Goal: Transaction & Acquisition: Download file/media

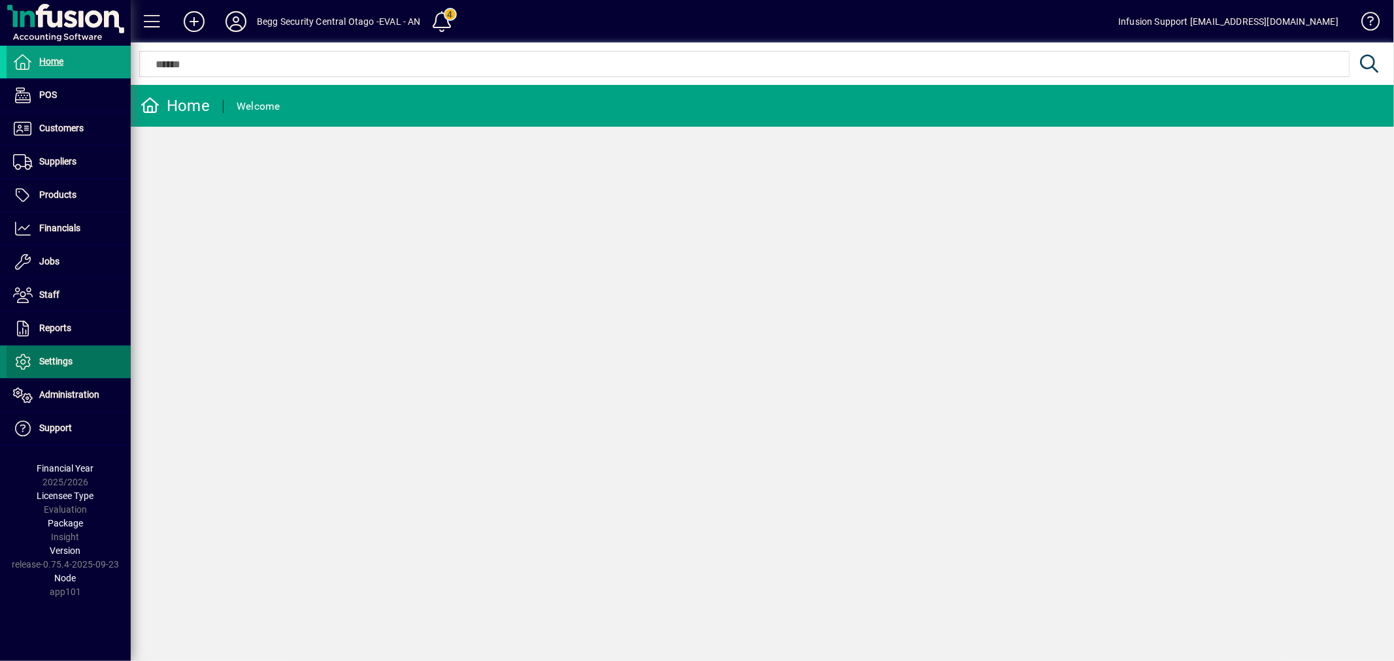
click at [35, 353] on span at bounding box center [69, 361] width 124 height 31
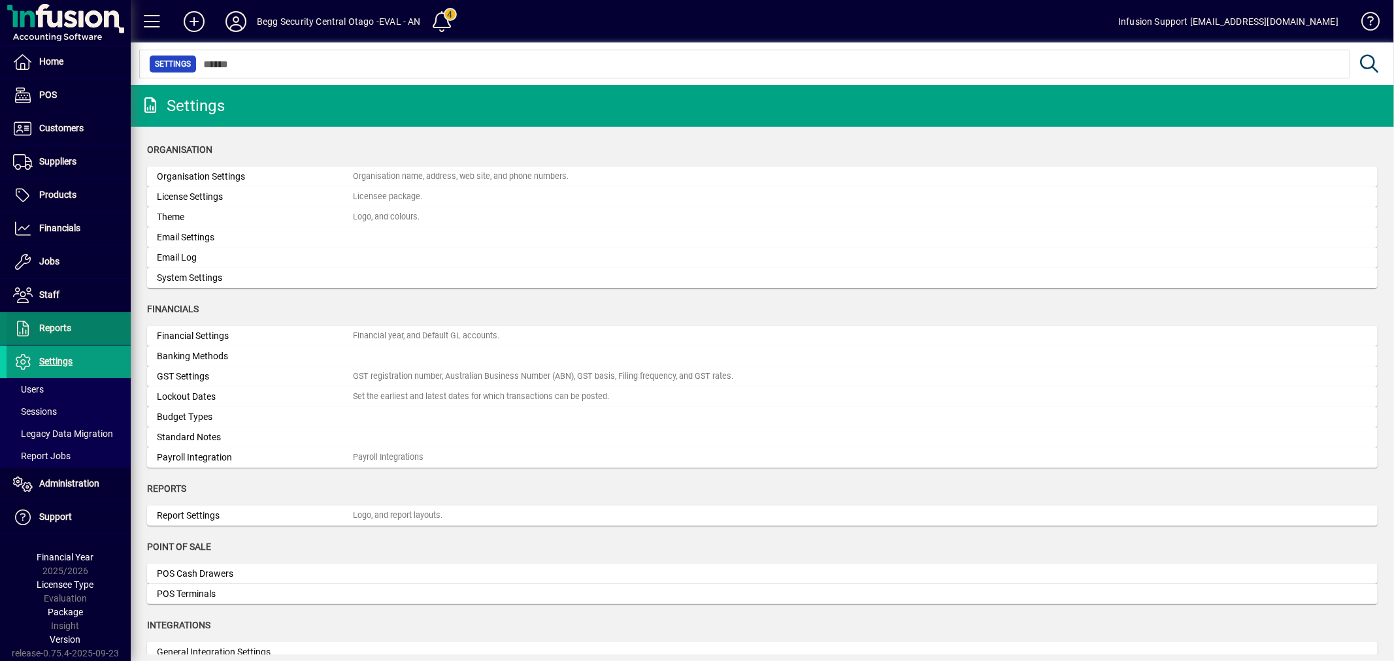
click at [42, 327] on span "Reports" at bounding box center [55, 328] width 32 height 10
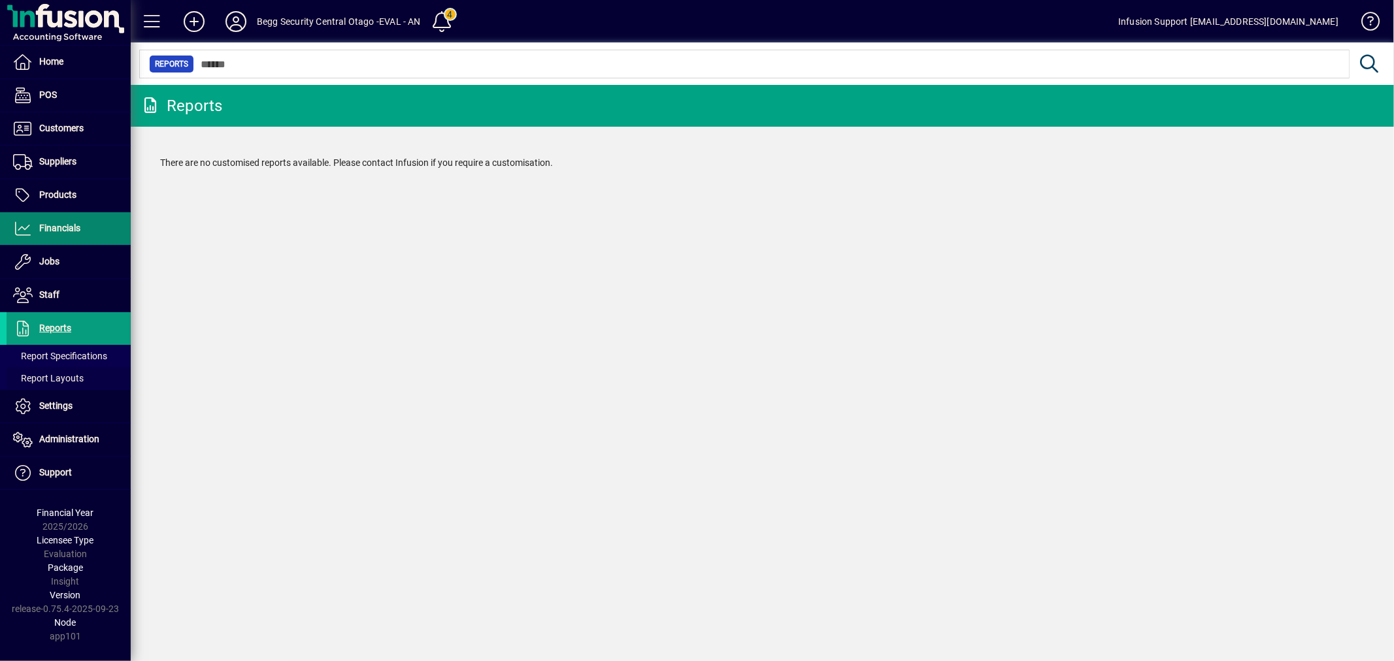
drag, startPoint x: 48, startPoint y: 380, endPoint x: 120, endPoint y: 245, distance: 152.6
click at [49, 379] on span "Report Layouts" at bounding box center [48, 378] width 71 height 10
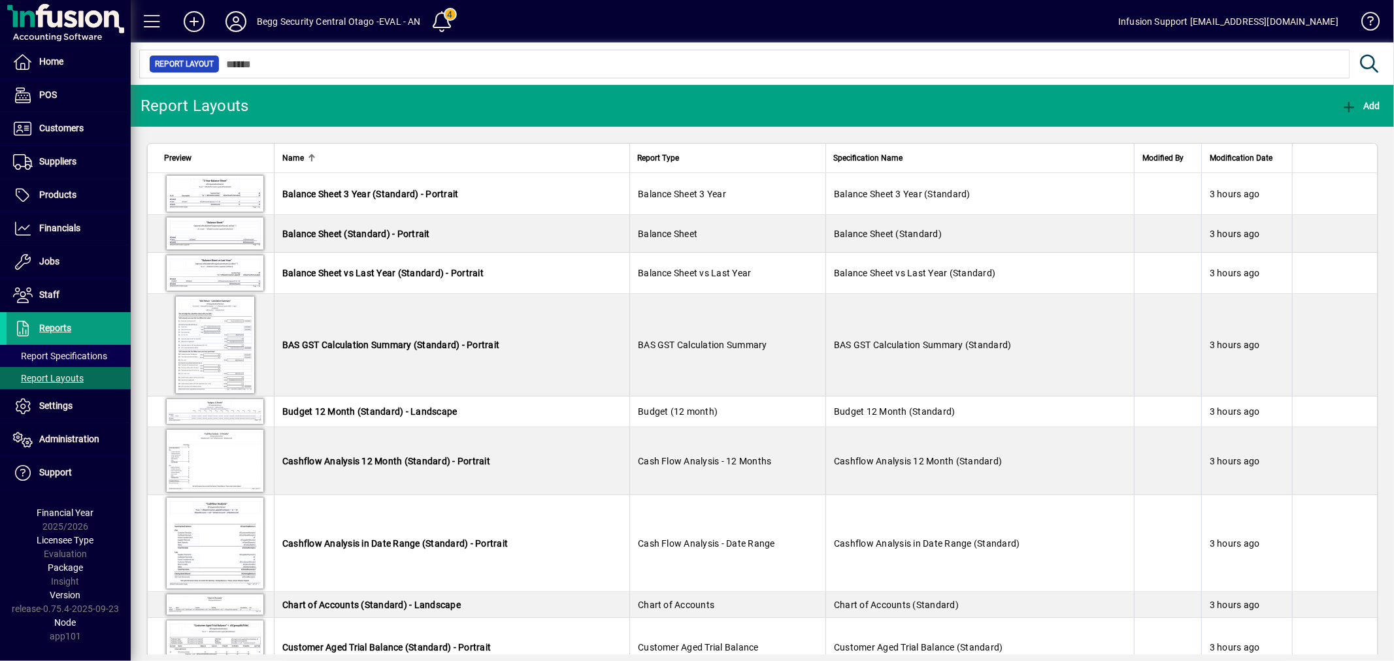
click at [246, 56] on div at bounding box center [762, 49] width 1263 height 14
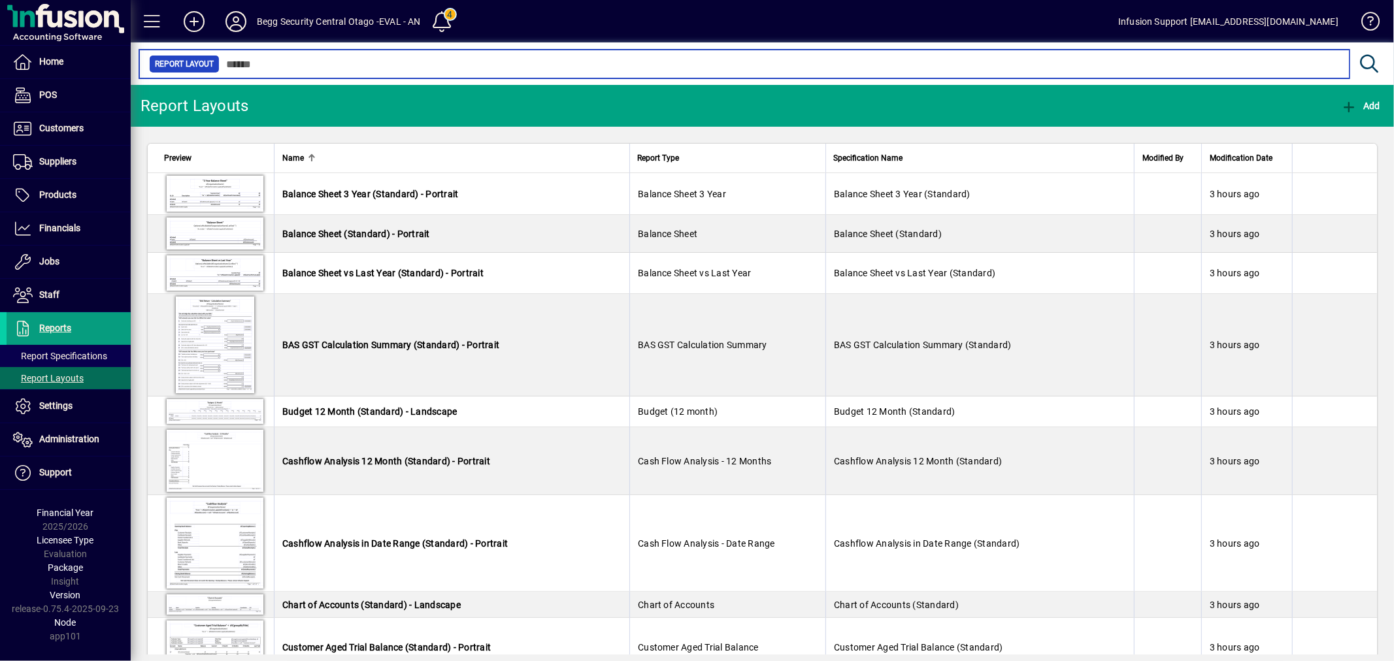
click at [244, 62] on input "text" at bounding box center [779, 64] width 1119 height 18
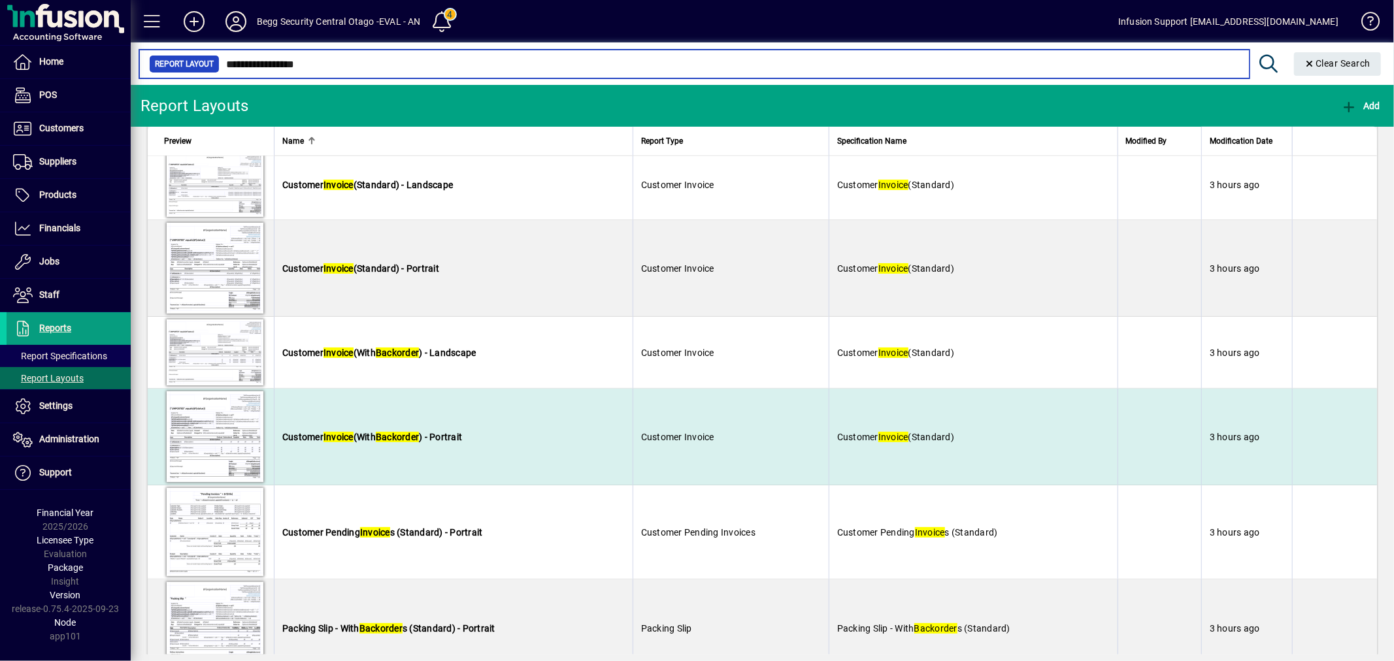
type input "**********"
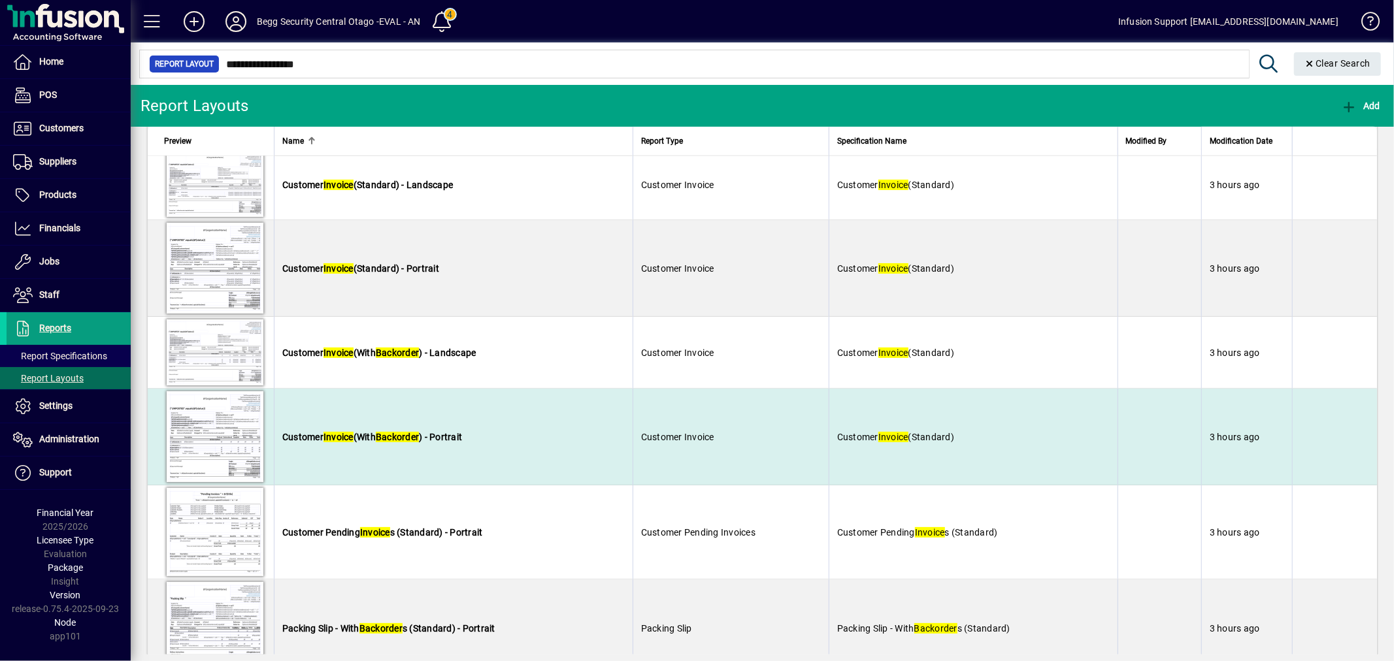
scroll to position [798, 0]
click at [453, 432] on span "Customer Invoice (With Backorder ) - Portrait" at bounding box center [372, 436] width 180 height 10
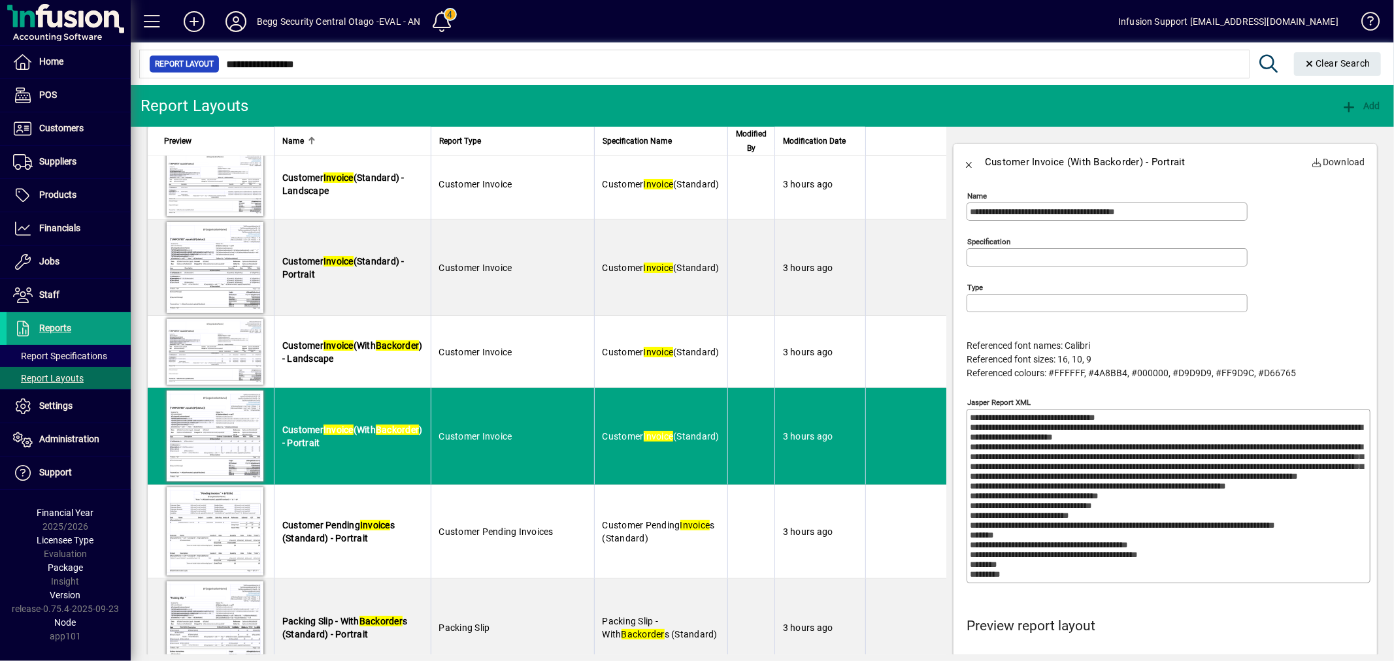
type input "**********"
click at [1318, 159] on span "Download" at bounding box center [1338, 162] width 54 height 21
drag, startPoint x: 1226, startPoint y: 553, endPoint x: 1205, endPoint y: 529, distance: 32.0
click at [1226, 549] on textarea "Jasper Report XML" at bounding box center [1170, 496] width 400 height 167
